Goal: Task Accomplishment & Management: Manage account settings

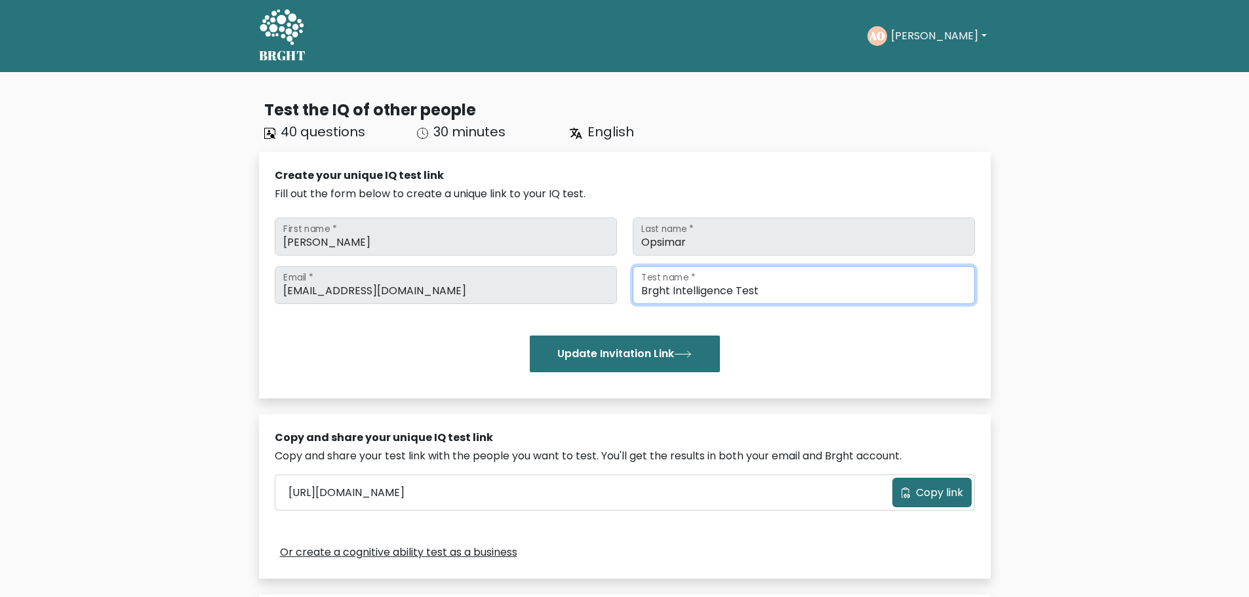
click at [716, 283] on input "Brght Intelligence Test" at bounding box center [804, 285] width 342 height 38
click at [1064, 250] on div "Test the IQ of other people 40 questions 30 minutes English Create your unique …" at bounding box center [624, 444] width 1249 height 744
click at [952, 38] on button "[PERSON_NAME]" at bounding box center [938, 36] width 103 height 17
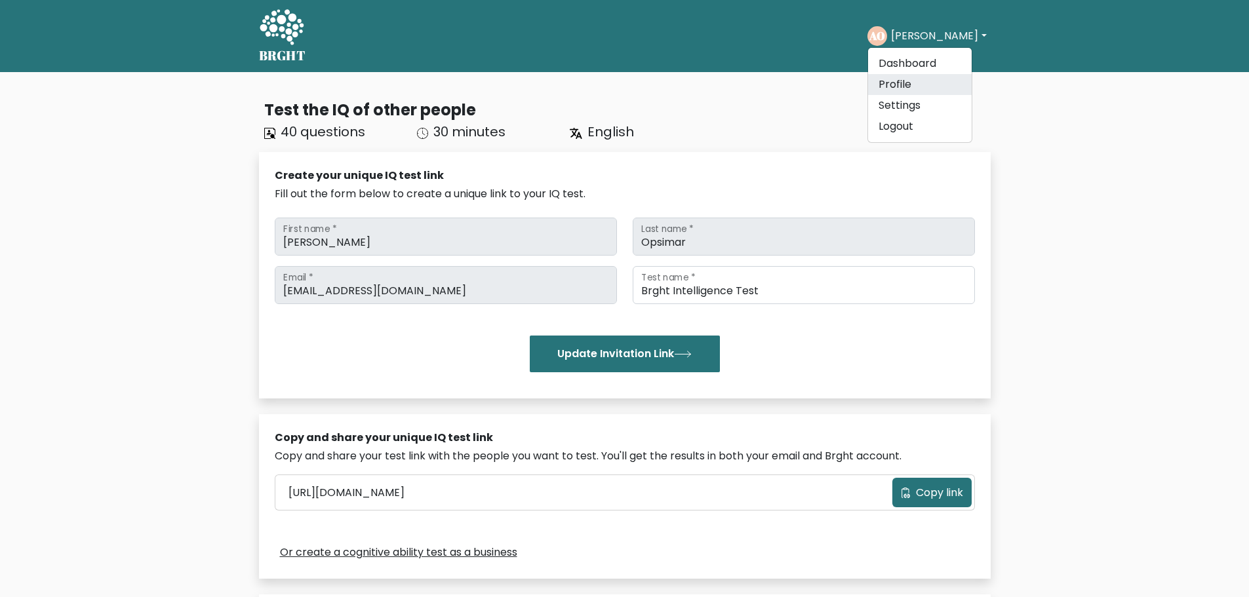
click at [914, 84] on link "Profile" at bounding box center [920, 84] width 104 height 21
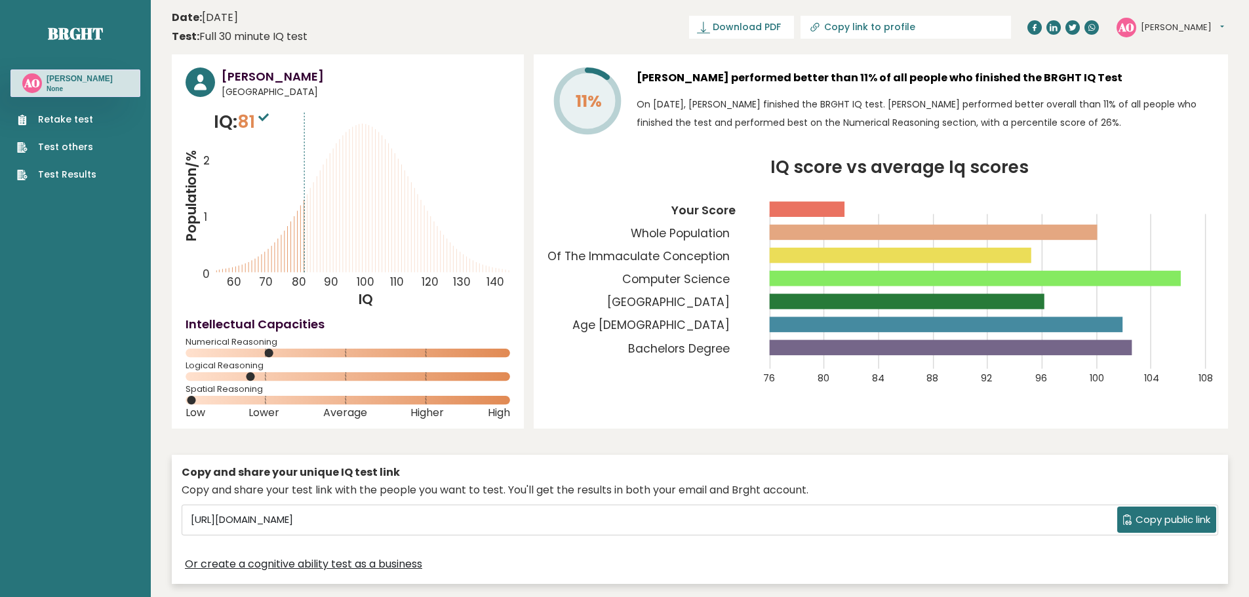
click at [592, 103] on tspan "11%" at bounding box center [589, 101] width 26 height 23
